Goal: Task Accomplishment & Management: Complete application form

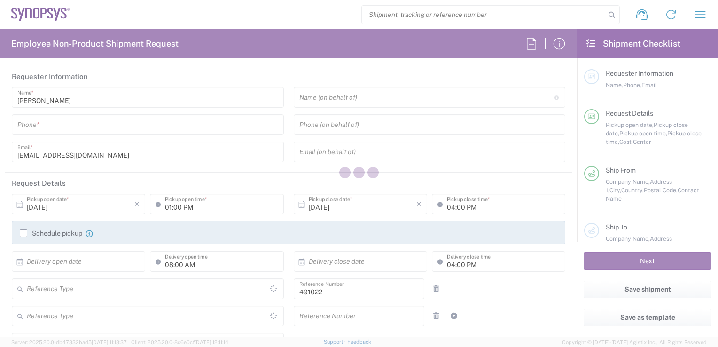
type input "Department"
type input "IN51, SDG, M, ZebuOp 491022"
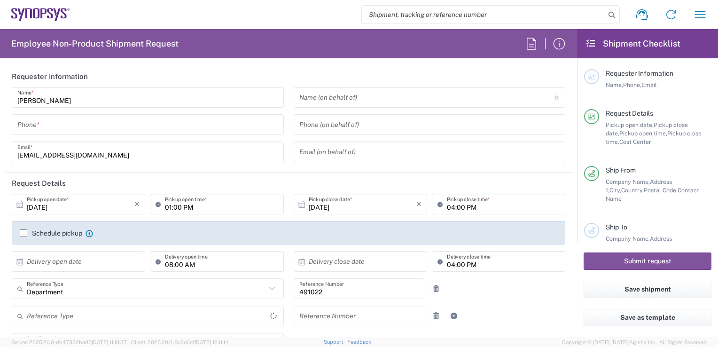
type input "Delivered at Place"
type input "[GEOGRAPHIC_DATA]"
type input "[GEOGRAPHIC_DATA] IN09"
type input "Telangana"
type input "[GEOGRAPHIC_DATA]"
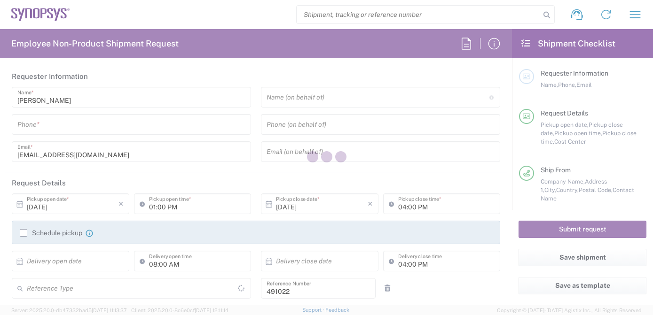
type input "IN51, SDG, M, ZebuOp 491022"
type input "Delivered at Place"
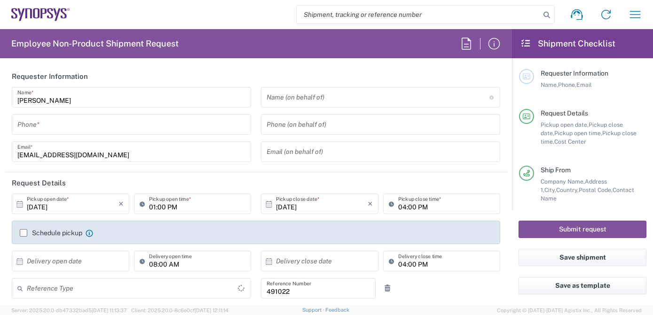
type input "Telangana"
type input "Department"
type input "[GEOGRAPHIC_DATA]"
type input "[GEOGRAPHIC_DATA] IN09"
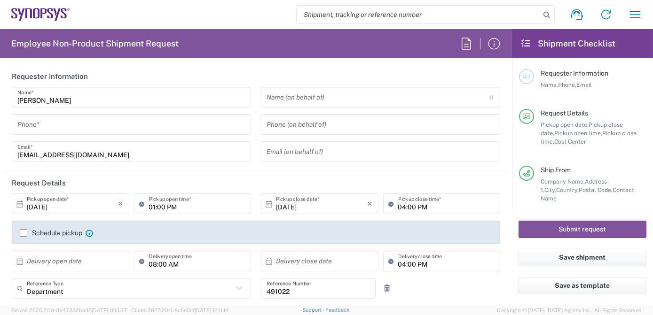
click at [361, 7] on input "search" at bounding box center [418, 15] width 243 height 18
click at [361, 13] on input "search" at bounding box center [418, 15] width 243 height 18
paste input "57034037"
type input "57034037"
click at [545, 13] on icon at bounding box center [546, 14] width 13 height 13
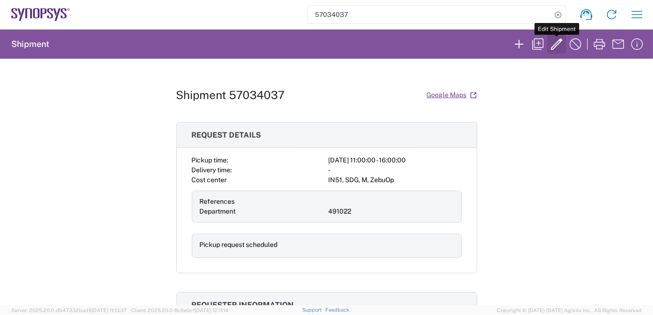
click at [552, 46] on icon "button" at bounding box center [556, 44] width 15 height 15
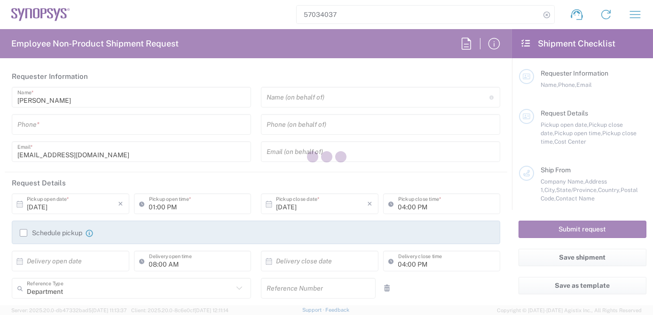
type input "7337556583"
type input "[PERSON_NAME]"
type input "12797329134"
type input "[EMAIL_ADDRESS][DOMAIN_NAME]"
type input "11:00 AM"
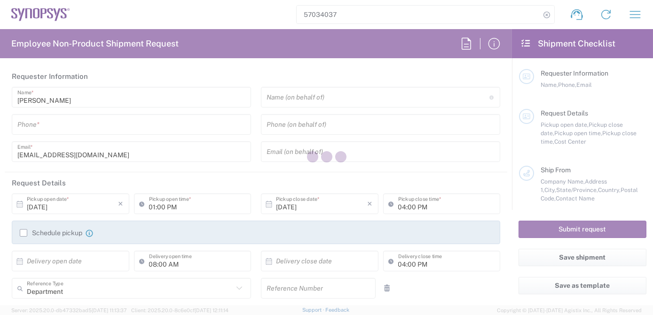
type input "491022"
type textarea "Spare request at Intel"
type textarea "[EMAIL_ADDRESS][DOMAIN_NAME], [EMAIL_ADDRESS][DOMAIN_NAME], [PERSON_NAME][EMAIL…"
type input "ALOM c/o SYNOPSYS"
type input "[STREET_ADDRESS]"
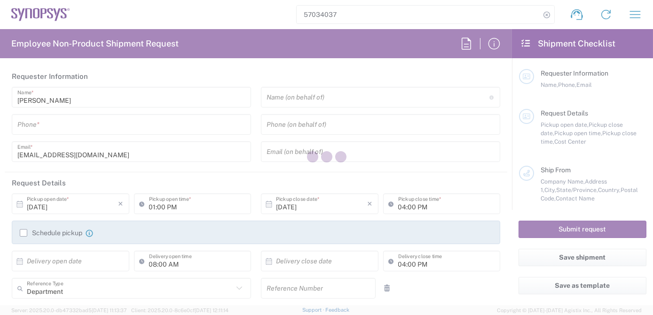
type input "Fremont"
type input "94539"
type input "[PERSON_NAME]"
type input "4086498039"
type input "[EMAIL_ADDRESS][DOMAIN_NAME]"
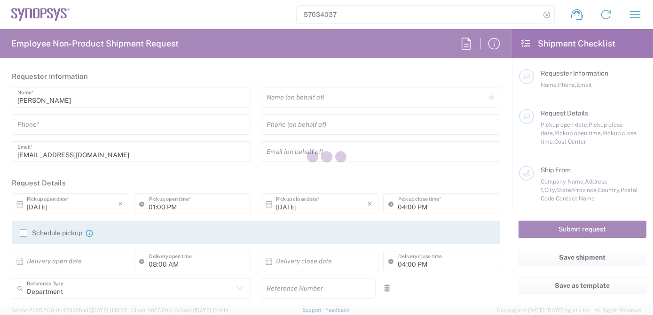
type input "Intel Folsom"
type input "[STREET_ADDRESS]"
type input "SACRAMENTO"
type input "Folsom"
type input "[US_STATE]"
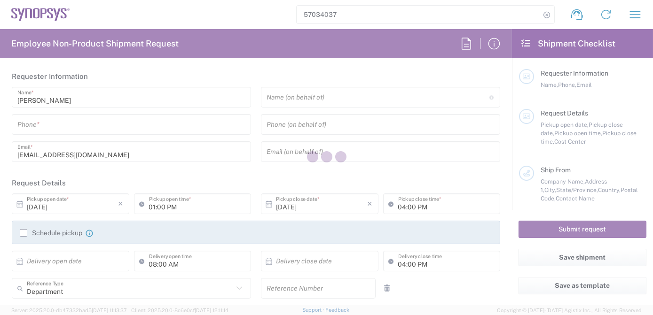
type input "95630"
type input "[PERSON_NAME]"
type input "12797329134"
type input "[EMAIL_ADDRESS][DOMAIN_NAME]"
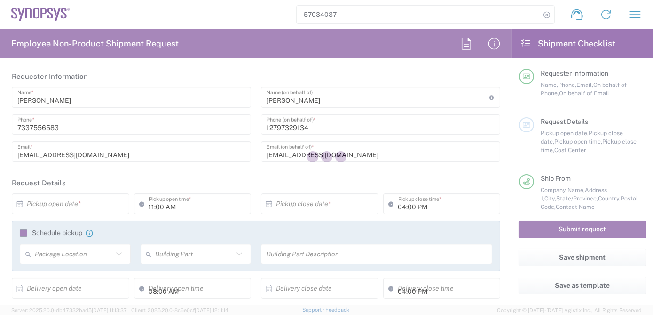
type input "[US_STATE]"
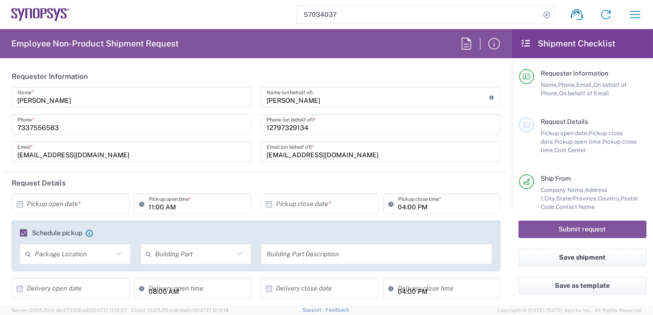
type input "IN51, SDG, M, ZebuOp 491022"
type input "Crate(s)"
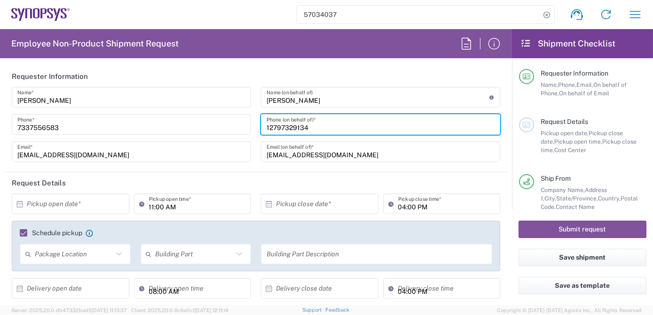
drag, startPoint x: 347, startPoint y: 125, endPoint x: 57, endPoint y: 136, distance: 289.7
click at [86, 123] on div "[PERSON_NAME] Name * [PHONE_NUMBER] Phone * [EMAIL_ADDRESS][DOMAIN_NAME] Email …" at bounding box center [256, 128] width 498 height 82
paste input "[PHONE_NUMBER]"
type input "[PHONE_NUMBER]"
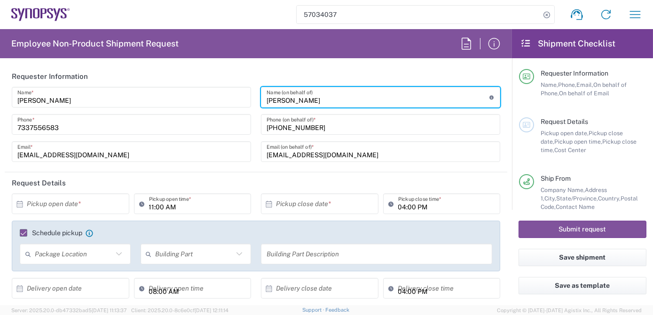
drag, startPoint x: 353, startPoint y: 100, endPoint x: 90, endPoint y: 94, distance: 263.3
click at [90, 94] on div "[PERSON_NAME] Name * [PHONE_NUMBER] Phone * [EMAIL_ADDRESS][DOMAIN_NAME] Email …" at bounding box center [256, 128] width 498 height 82
paste input "[PERSON_NAME]"
drag, startPoint x: 265, startPoint y: 97, endPoint x: 412, endPoint y: 112, distance: 147.8
type input "[PERSON_NAME]"
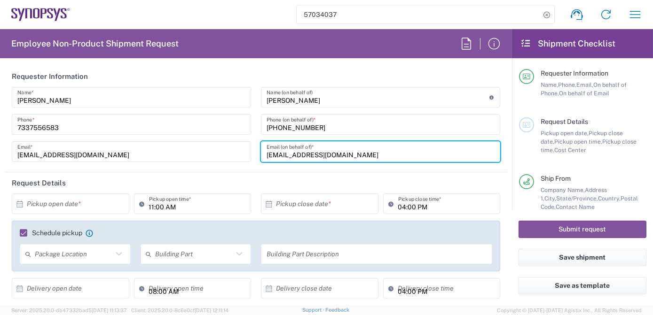
drag, startPoint x: 385, startPoint y: 152, endPoint x: 0, endPoint y: 179, distance: 385.9
click at [0, 160] on html "57034037 Shipment request Shipment tracking Employee non-product shipment reque…" at bounding box center [326, 157] width 653 height 315
paste input "[PERSON_NAME]"
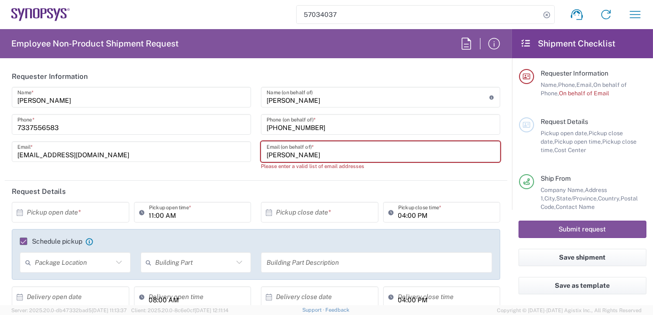
drag, startPoint x: 324, startPoint y: 153, endPoint x: 84, endPoint y: 155, distance: 240.7
click at [93, 152] on div "[PERSON_NAME] Name * [PHONE_NUMBER] Phone * [EMAIL_ADDRESS][DOMAIN_NAME] Email …" at bounding box center [256, 132] width 498 height 90
paste input "[PERSON_NAME][EMAIL_ADDRESS][DOMAIN_NAME]"
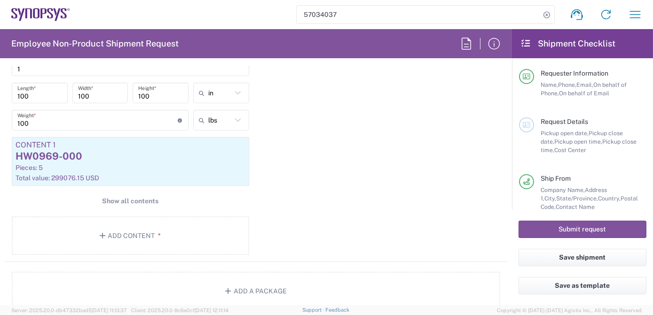
scroll to position [948, 0]
type input "[PERSON_NAME][EMAIL_ADDRESS][DOMAIN_NAME]"
click at [579, 260] on button "Save shipment" at bounding box center [582, 257] width 128 height 17
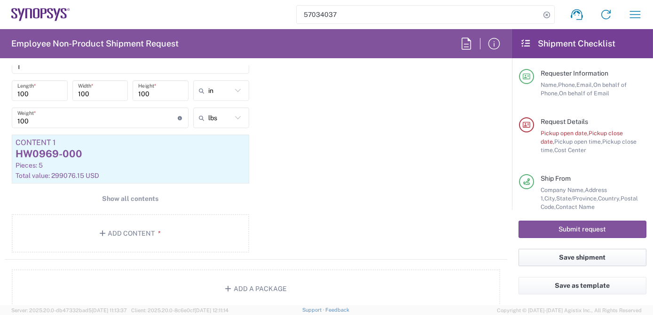
scroll to position [716, 0]
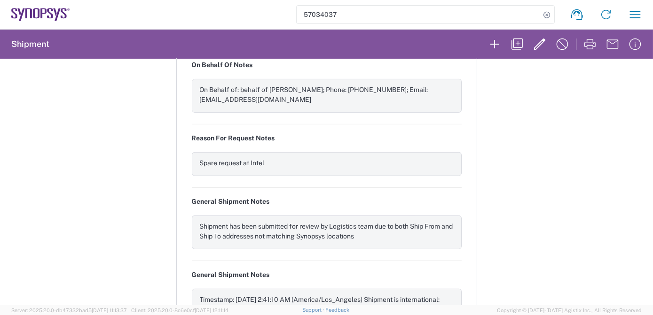
scroll to position [1382, 0]
